Goal: Task Accomplishment & Management: Use online tool/utility

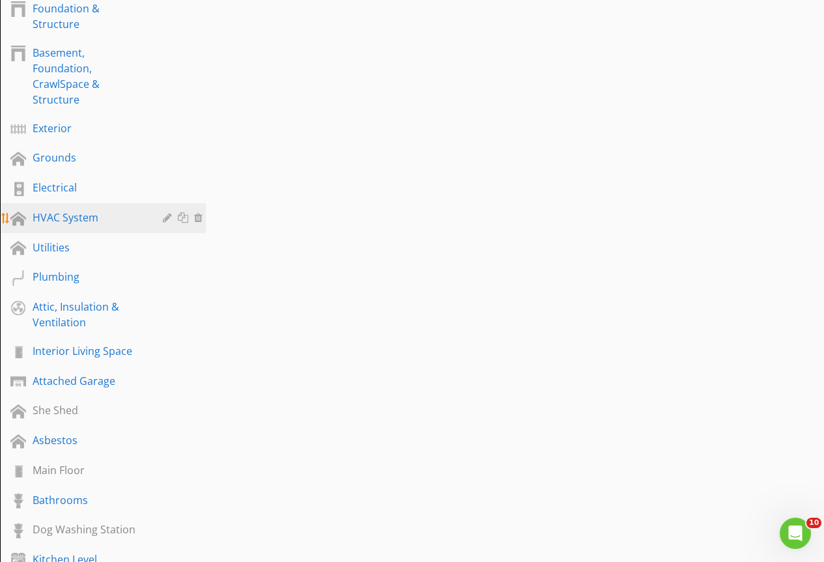
click at [69, 216] on div "HVAC System" at bounding box center [88, 218] width 111 height 16
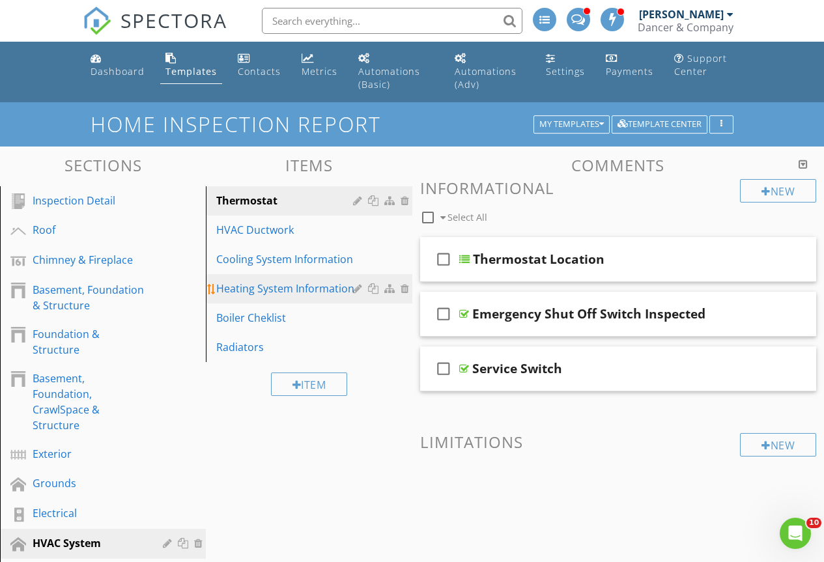
click at [245, 294] on div "Heating System Information" at bounding box center [286, 289] width 140 height 16
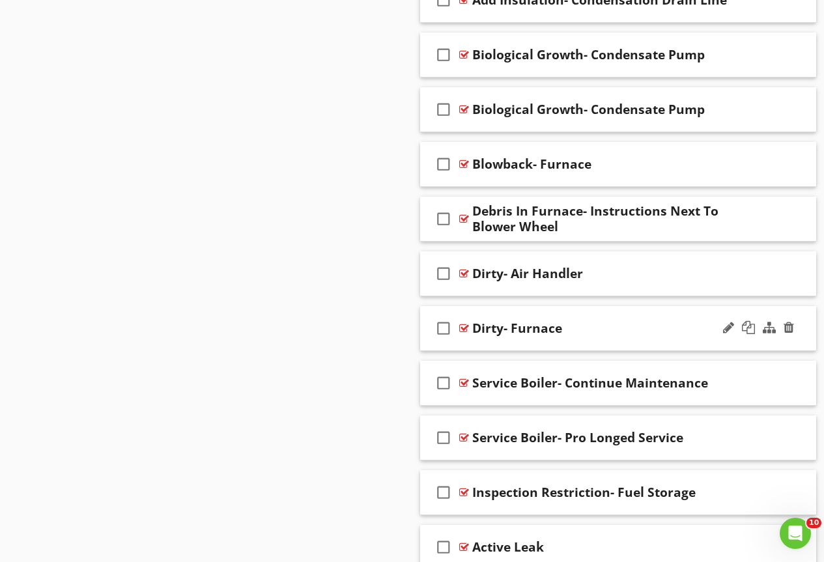
scroll to position [2084, 0]
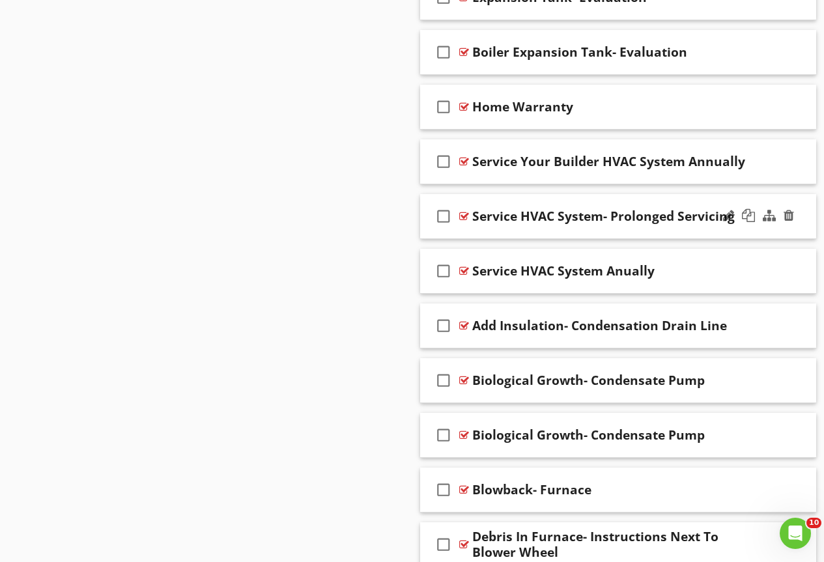
click at [469, 217] on div "check_box_outline_blank Service HVAC System- Prolonged Servicing" at bounding box center [618, 216] width 397 height 45
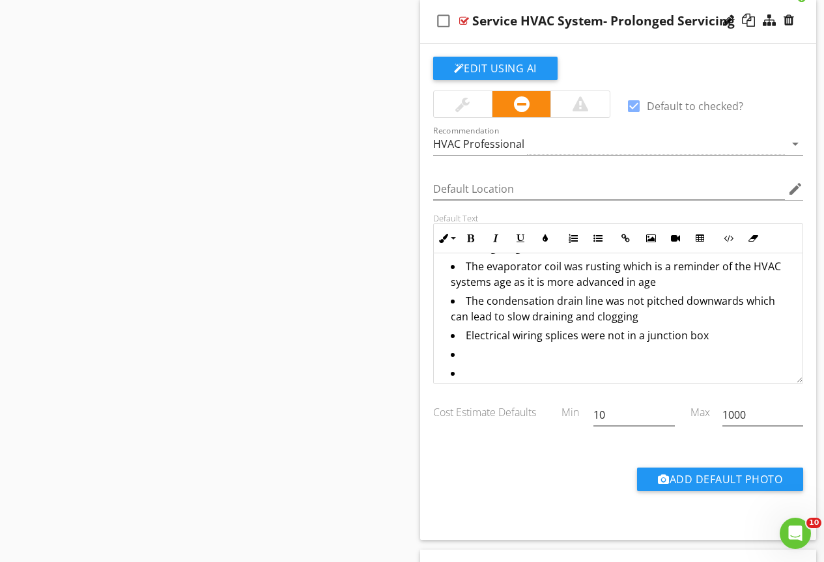
scroll to position [130, 0]
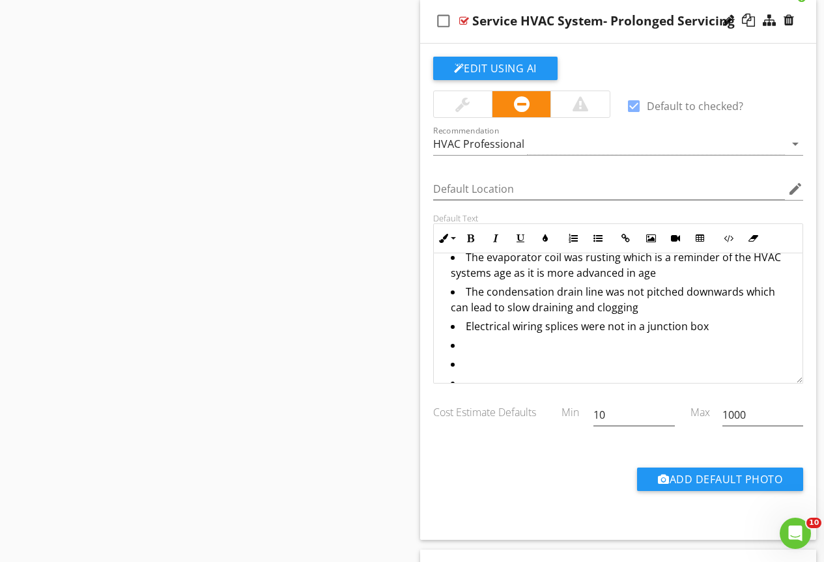
click at [464, 337] on li "Electrical wiring splices were not in a junction box" at bounding box center [622, 327] width 342 height 19
click at [638, 337] on li "Electrical wiring splices were not in a junction box" at bounding box center [622, 327] width 342 height 19
click at [589, 337] on li "Electrical wiring splices were not in a junction box" at bounding box center [622, 327] width 342 height 19
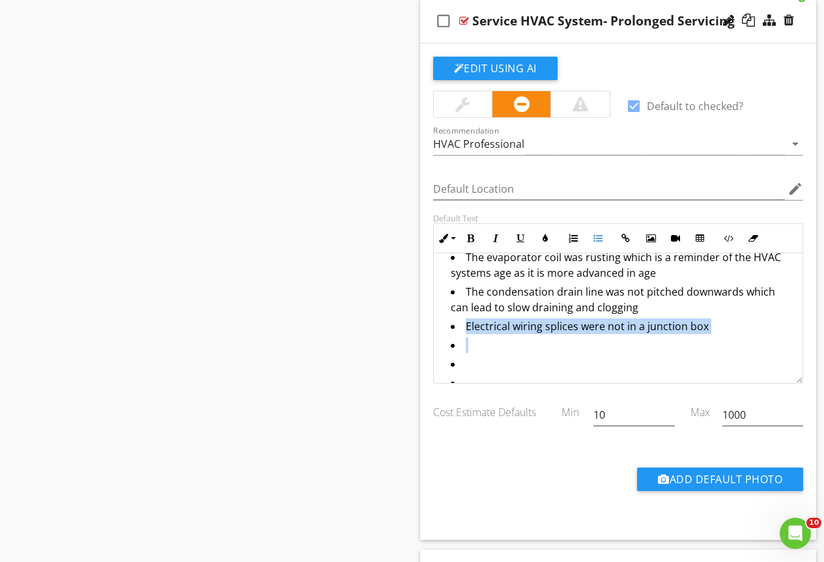
click at [589, 337] on li "Electrical wiring splices were not in a junction box" at bounding box center [622, 327] width 342 height 19
click at [540, 310] on li "The condensation drain line was not pitched downwards which can lead to slow dr…" at bounding box center [622, 301] width 342 height 35
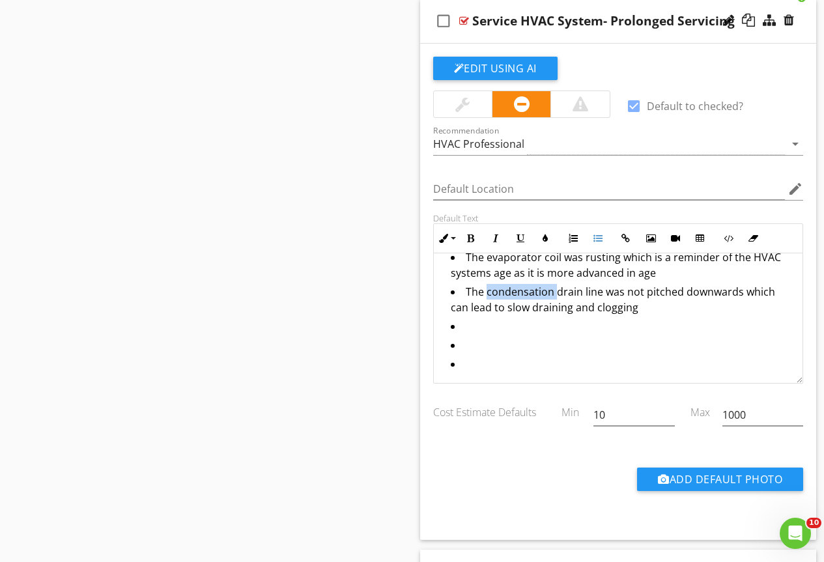
click at [540, 310] on li "The condensation drain line was not pitched downwards which can lead to slow dr…" at bounding box center [622, 301] width 342 height 35
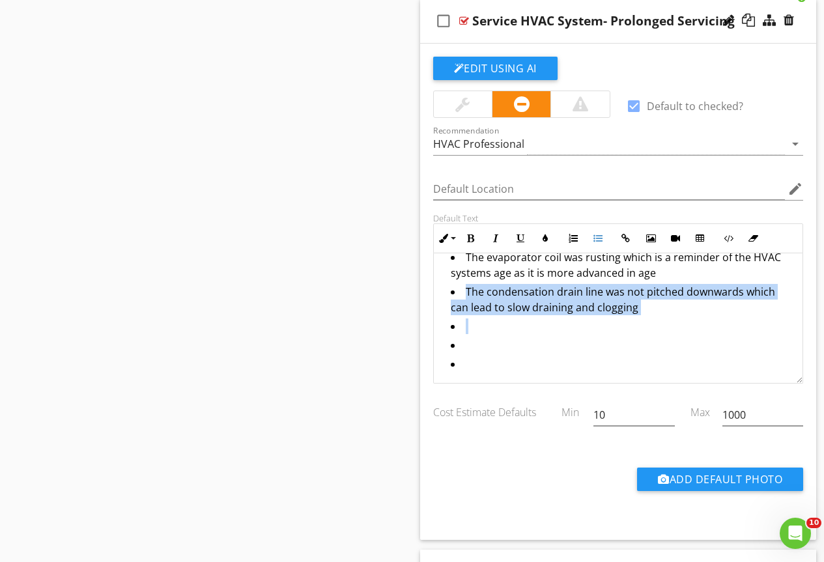
click at [540, 310] on li "The condensation drain line was not pitched downwards which can lead to slow dr…" at bounding box center [622, 301] width 342 height 35
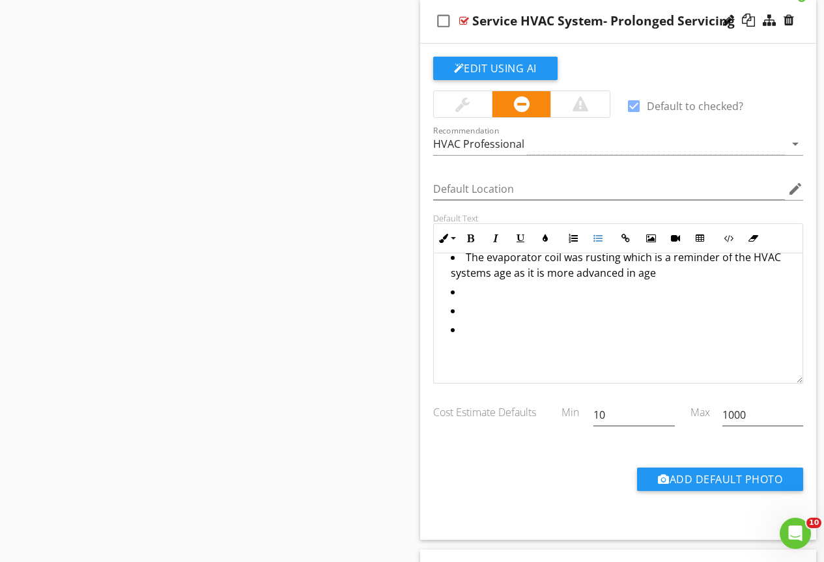
click at [529, 284] on li "The evaporator coil was rusting which is a reminder of the HVAC systems age as …" at bounding box center [622, 266] width 342 height 35
click at [527, 284] on li "The evaporator coil was rusting which is a reminder of the HVAC systems age as …" at bounding box center [622, 266] width 342 height 35
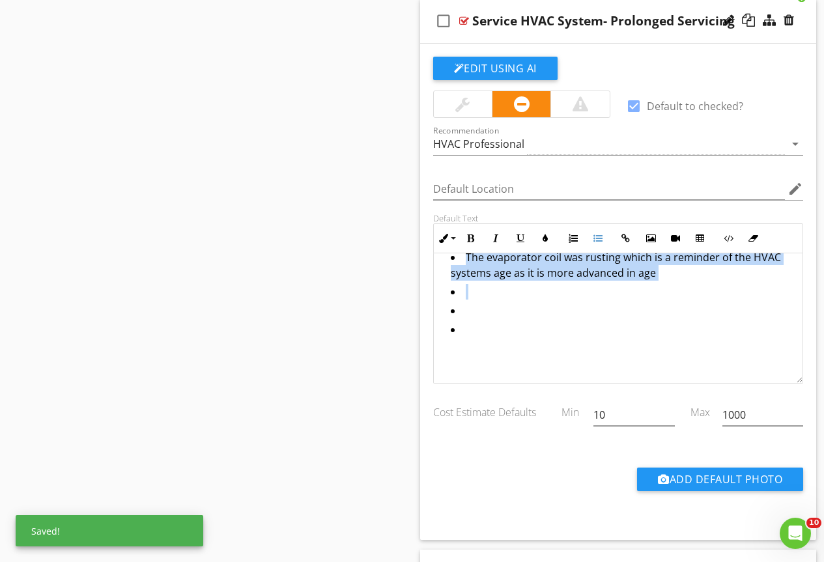
click at [527, 284] on li "The evaporator coil was rusting which is a reminder of the HVAC systems age as …" at bounding box center [622, 266] width 342 height 35
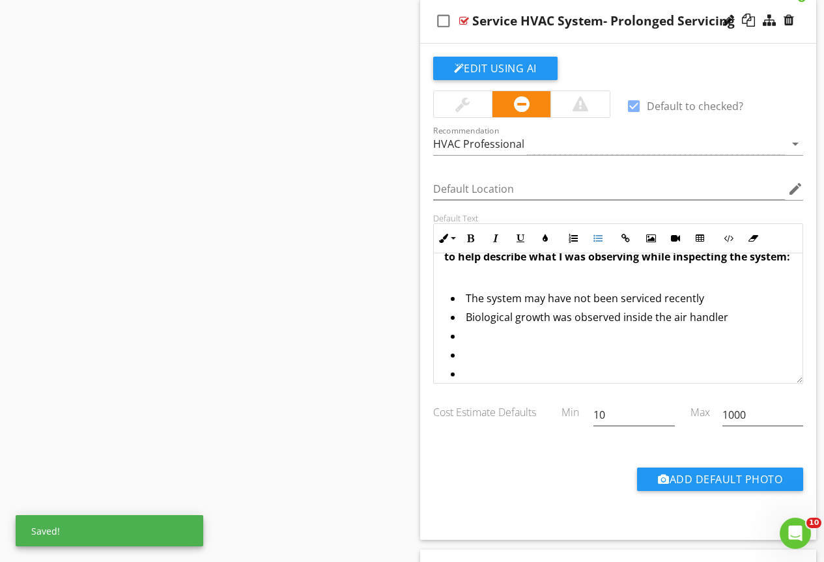
scroll to position [65, 0]
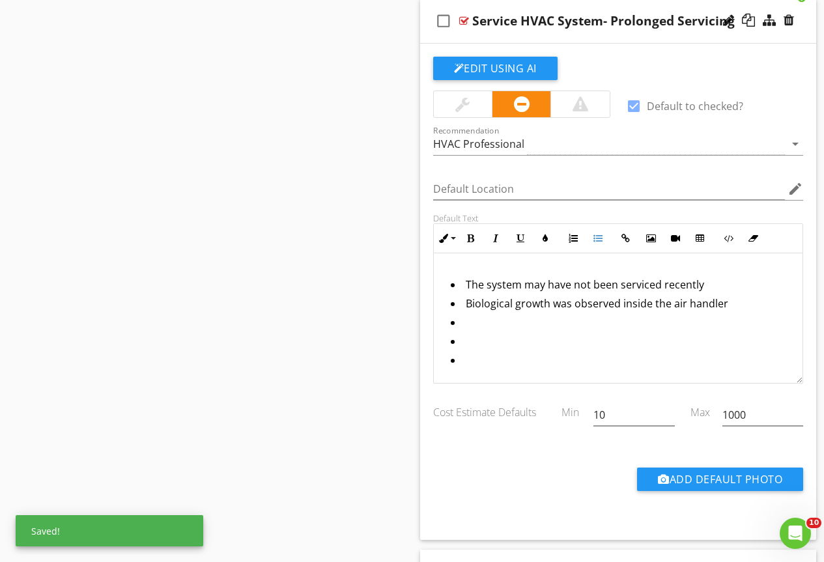
click at [500, 311] on li "Biological growth was observed inside the air handler" at bounding box center [622, 305] width 342 height 19
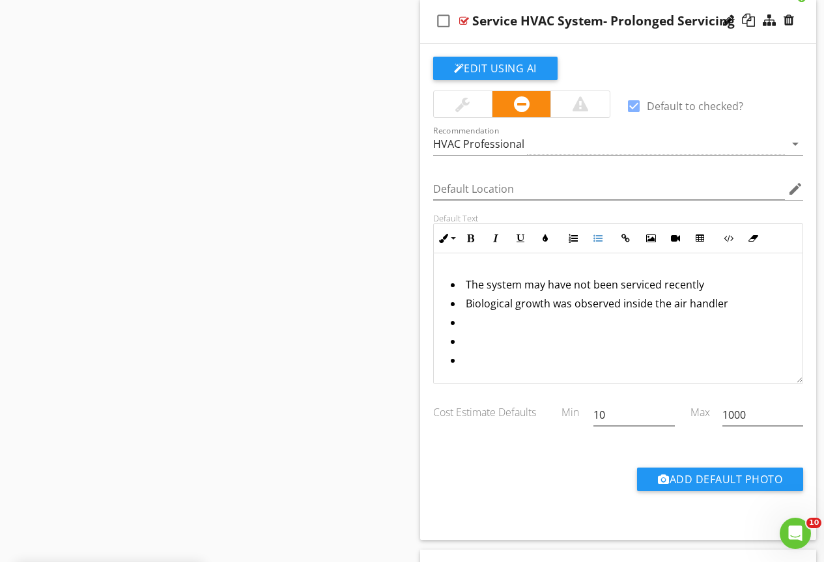
click at [492, 315] on li "Biological growth was observed inside the air handler" at bounding box center [622, 305] width 342 height 19
click at [504, 314] on li "growth was observed inside the air handler" at bounding box center [622, 305] width 342 height 19
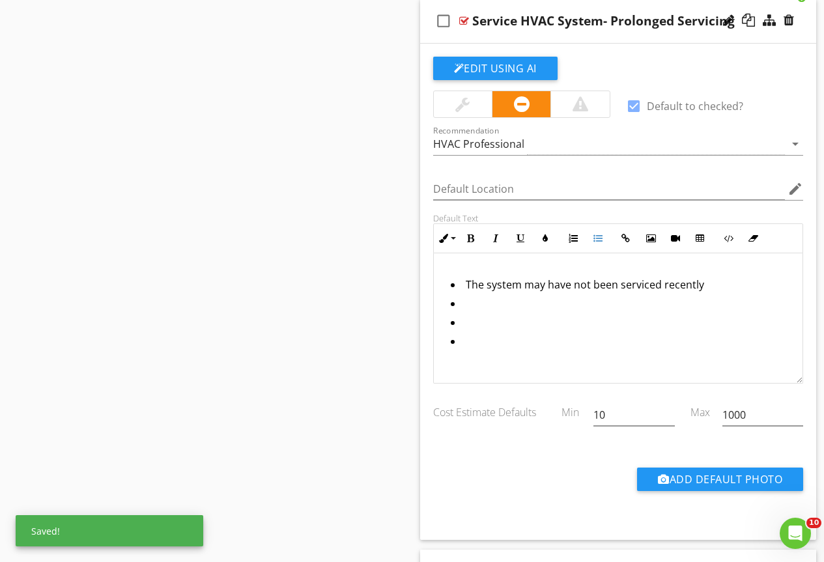
click at [505, 296] on li "The system may have not been serviced recently" at bounding box center [622, 286] width 342 height 19
click at [483, 333] on li at bounding box center [622, 324] width 342 height 19
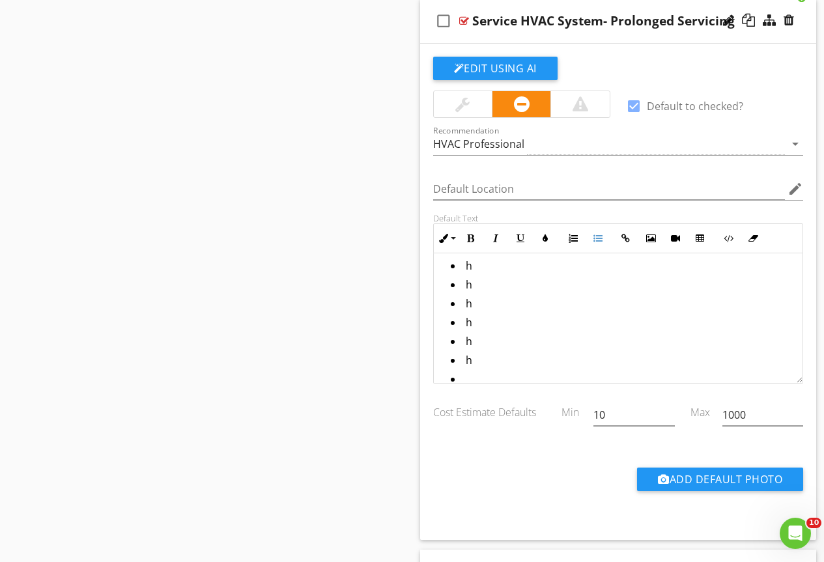
scroll to position [141, 0]
click at [493, 352] on li "h" at bounding box center [622, 342] width 342 height 19
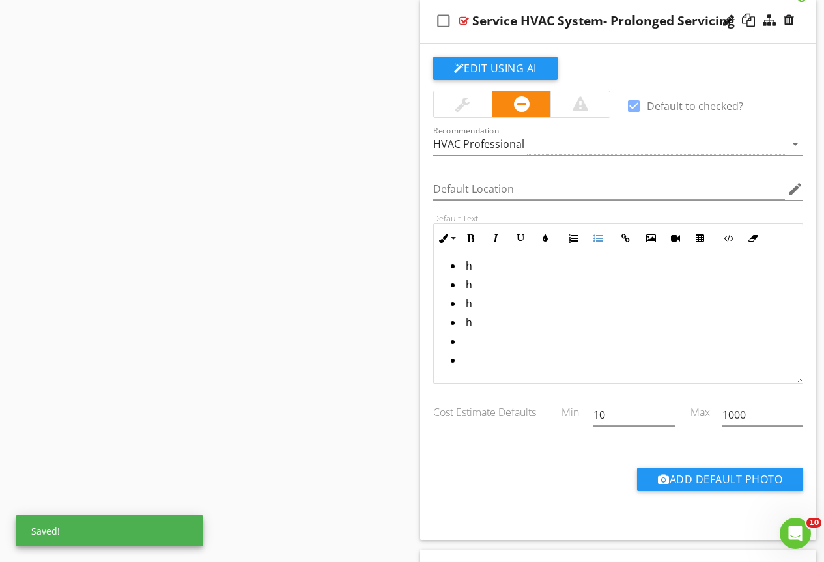
click at [492, 333] on li "h" at bounding box center [622, 324] width 342 height 19
click at [491, 315] on li "h" at bounding box center [622, 305] width 342 height 19
click at [490, 294] on li "h" at bounding box center [622, 286] width 342 height 19
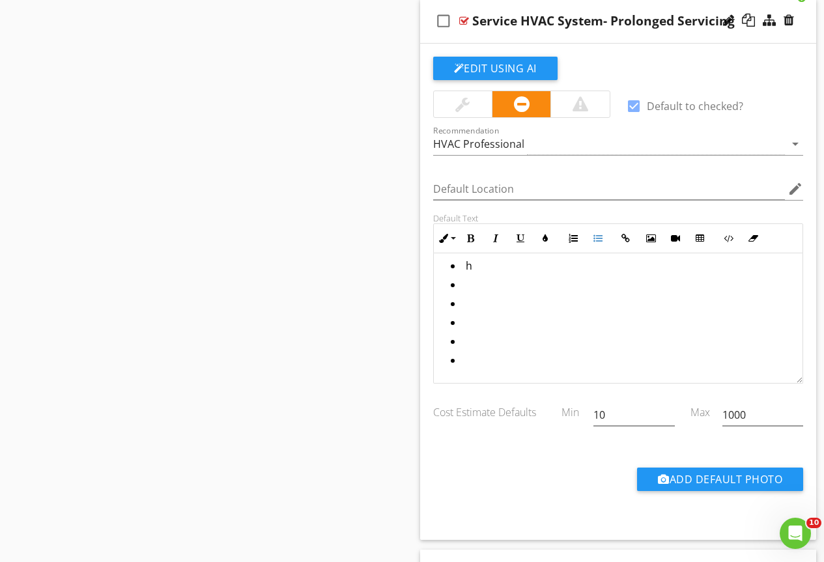
click at [490, 277] on li "h" at bounding box center [622, 267] width 342 height 19
click at [492, 258] on li "h" at bounding box center [622, 248] width 342 height 19
